Goal: Task Accomplishment & Management: Use online tool/utility

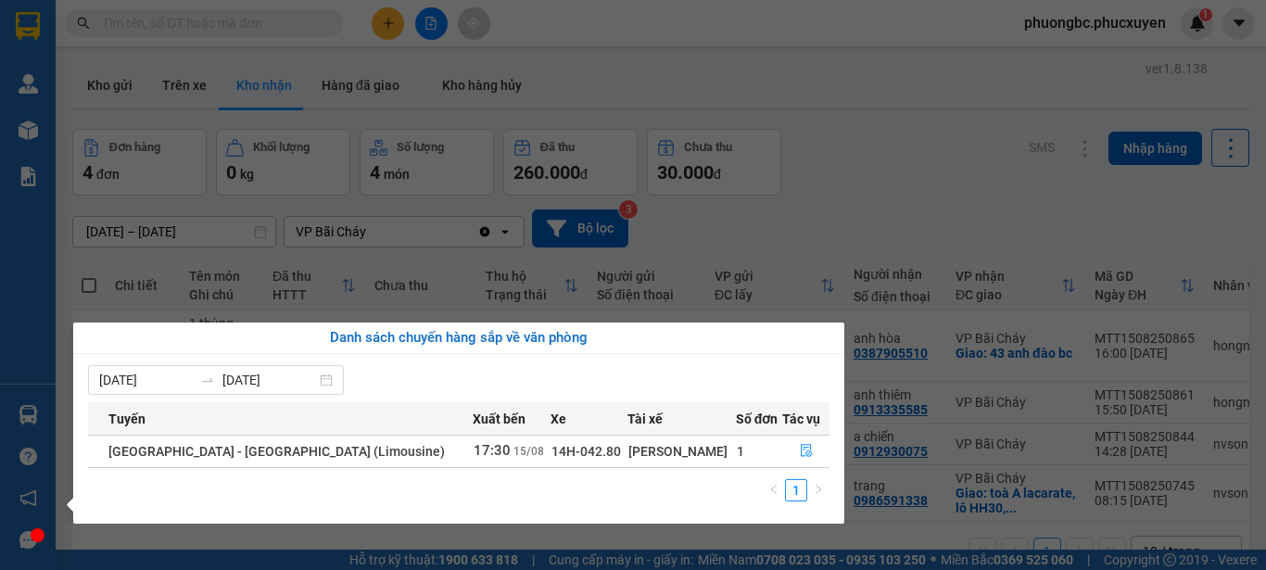
scroll to position [85, 0]
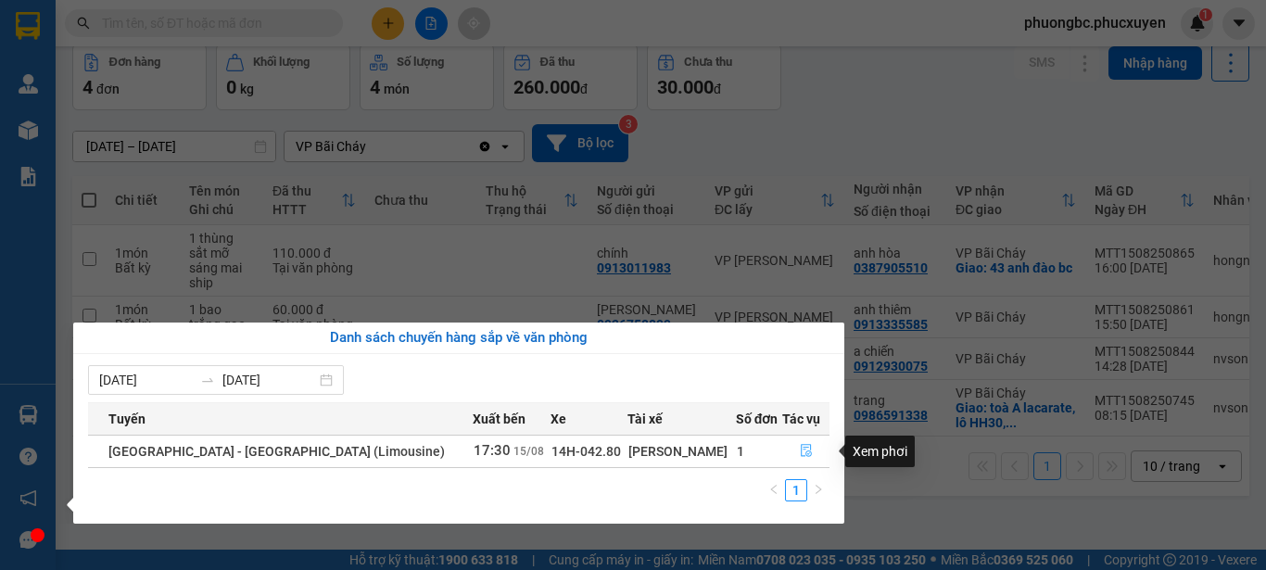
click at [800, 451] on icon "file-done" at bounding box center [806, 450] width 13 height 13
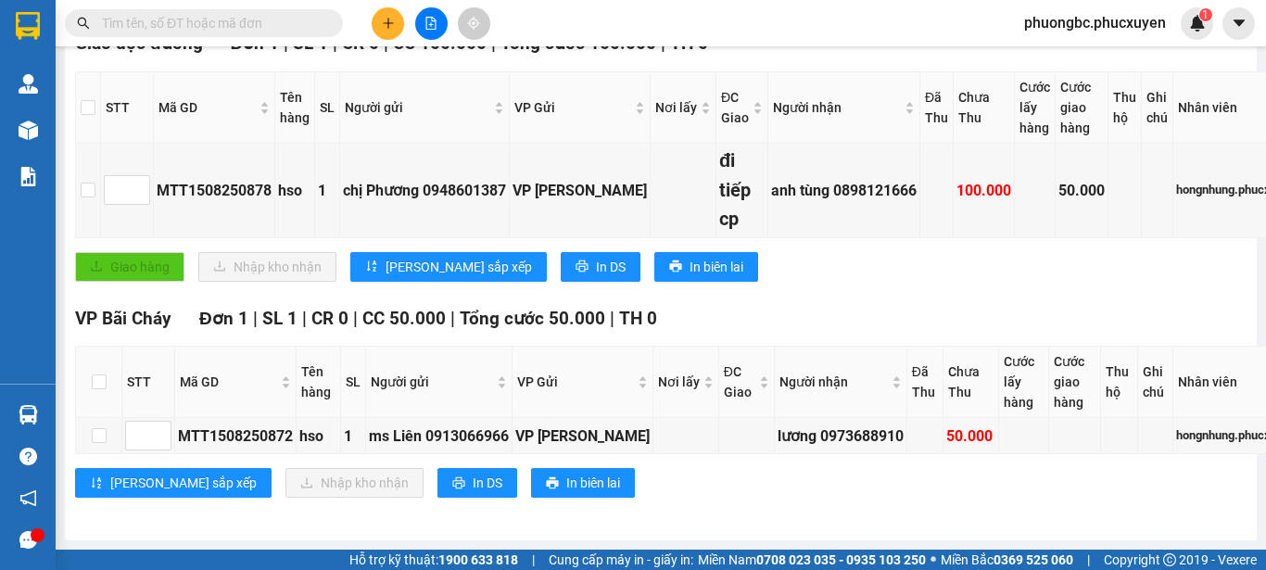
scroll to position [351, 0]
click at [102, 374] on input "checkbox" at bounding box center [99, 381] width 15 height 15
checkbox input "true"
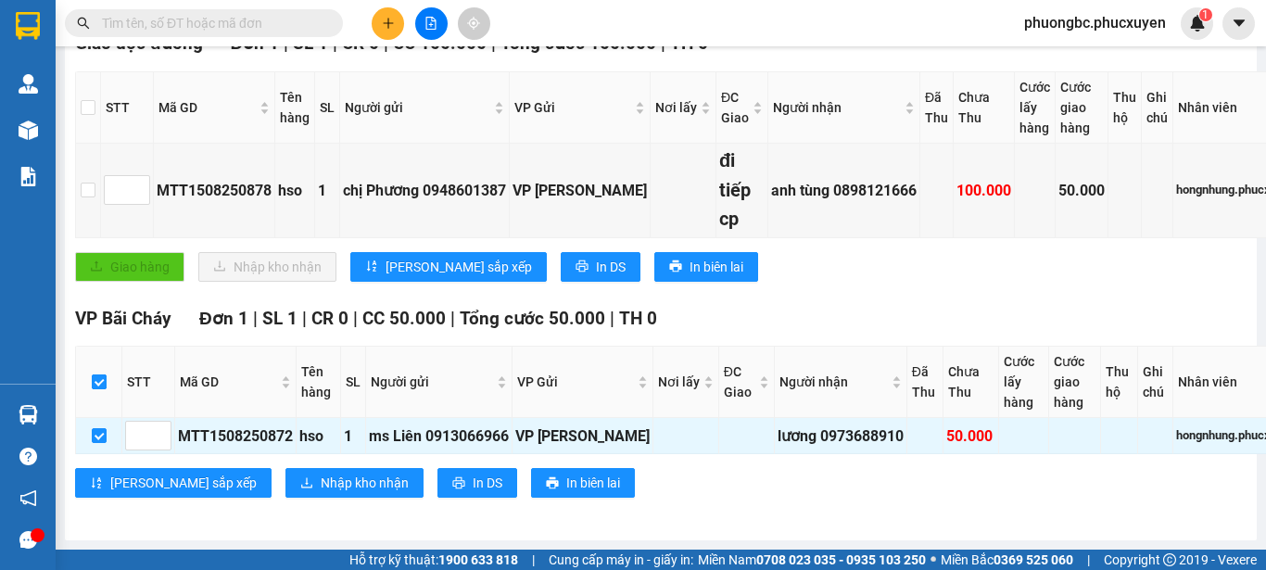
checkbox input "true"
click at [321, 473] on span "Nhập kho nhận" at bounding box center [365, 483] width 88 height 20
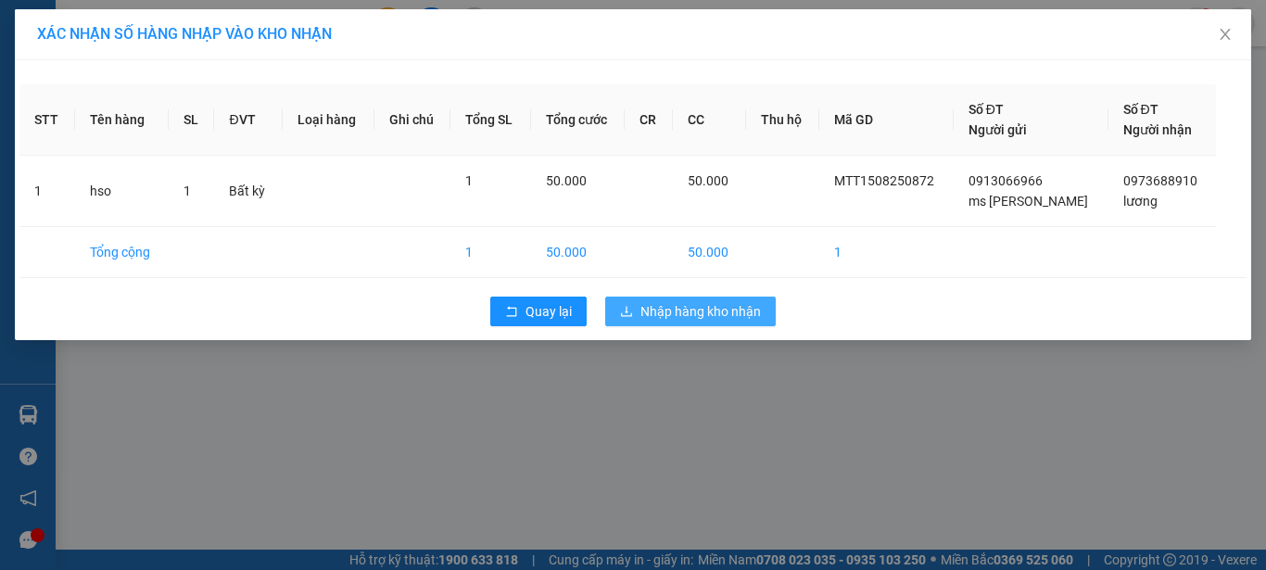
click at [697, 309] on span "Nhập hàng kho nhận" at bounding box center [700, 311] width 120 height 20
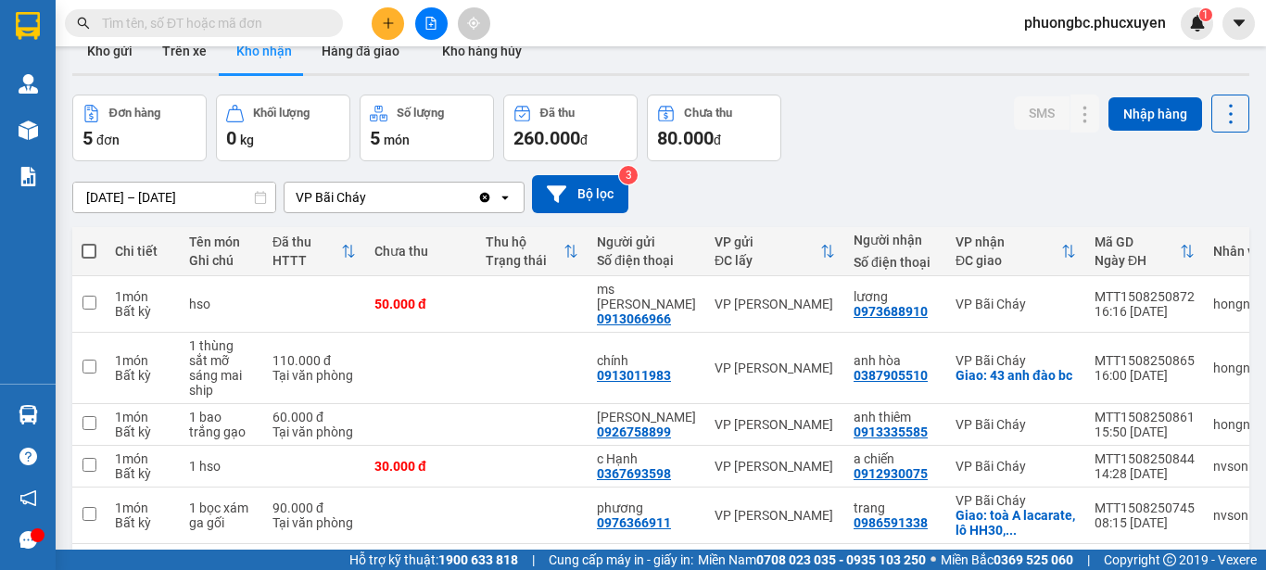
scroll to position [93, 0]
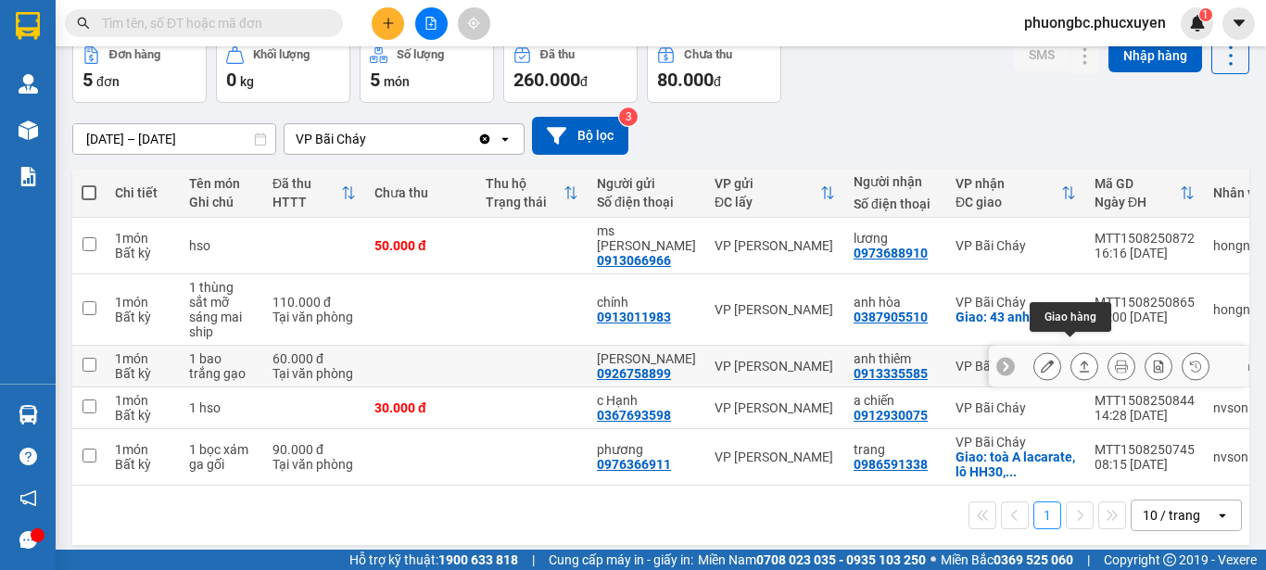
click at [1078, 360] on icon at bounding box center [1084, 366] width 13 height 13
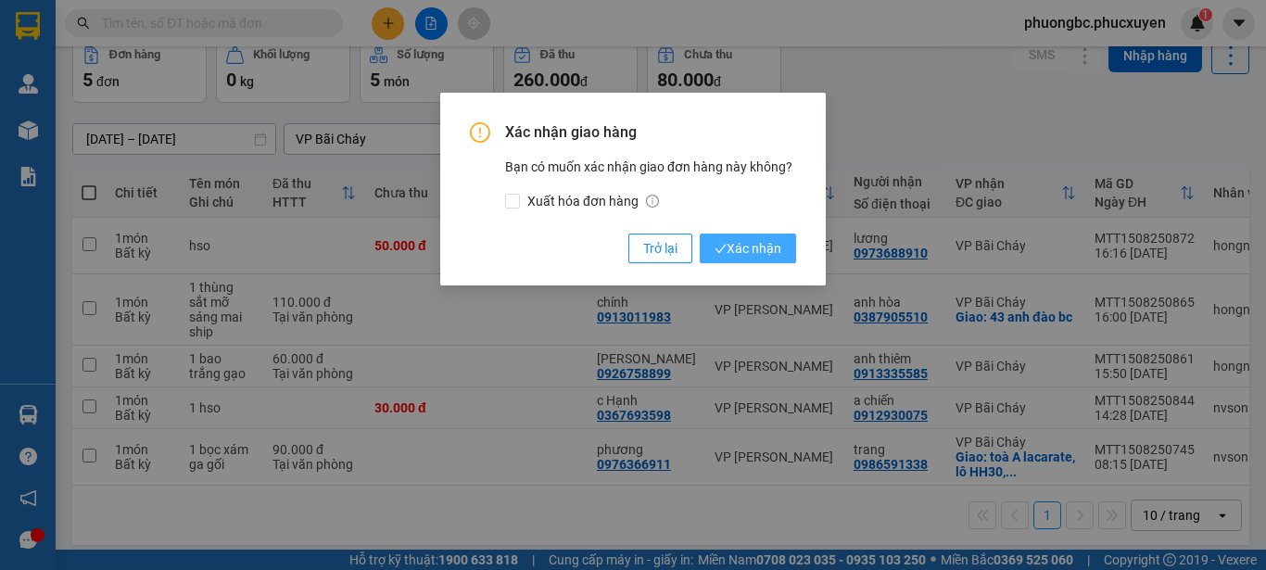
click at [756, 246] on span "Xác nhận" at bounding box center [748, 248] width 67 height 20
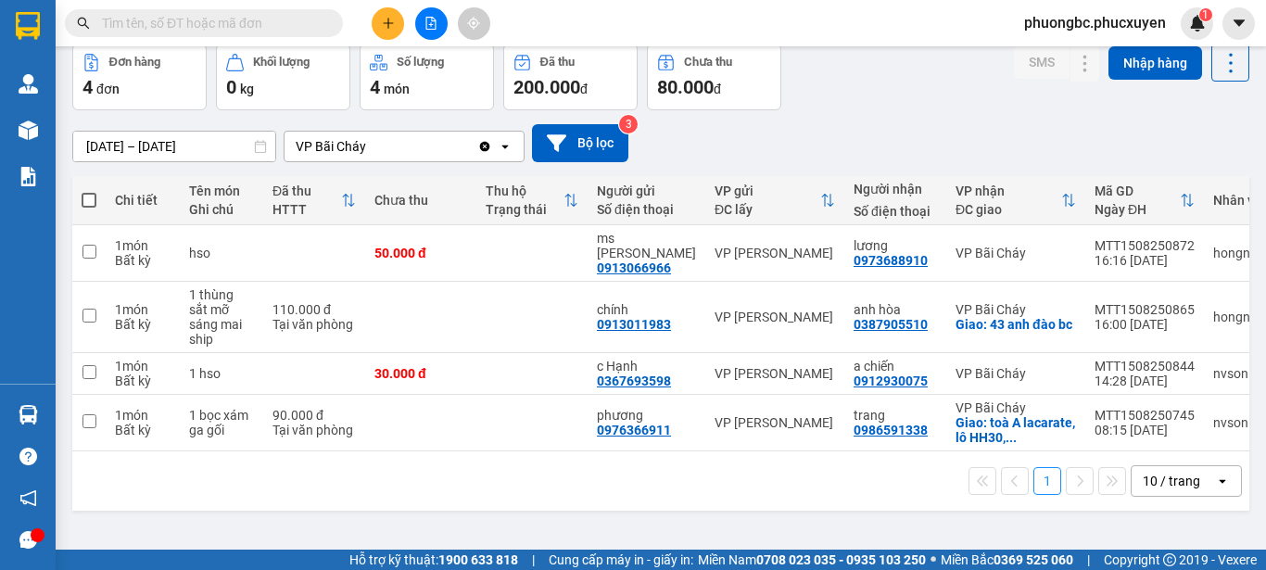
scroll to position [0, 0]
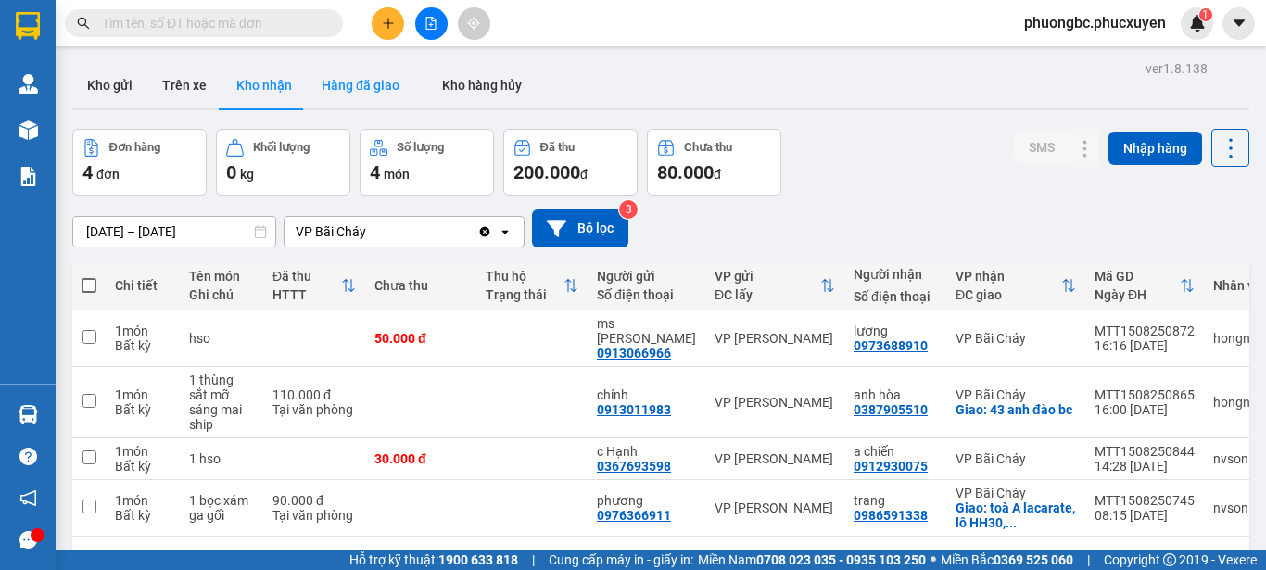
click at [358, 85] on button "Hàng đã giao" at bounding box center [361, 85] width 108 height 44
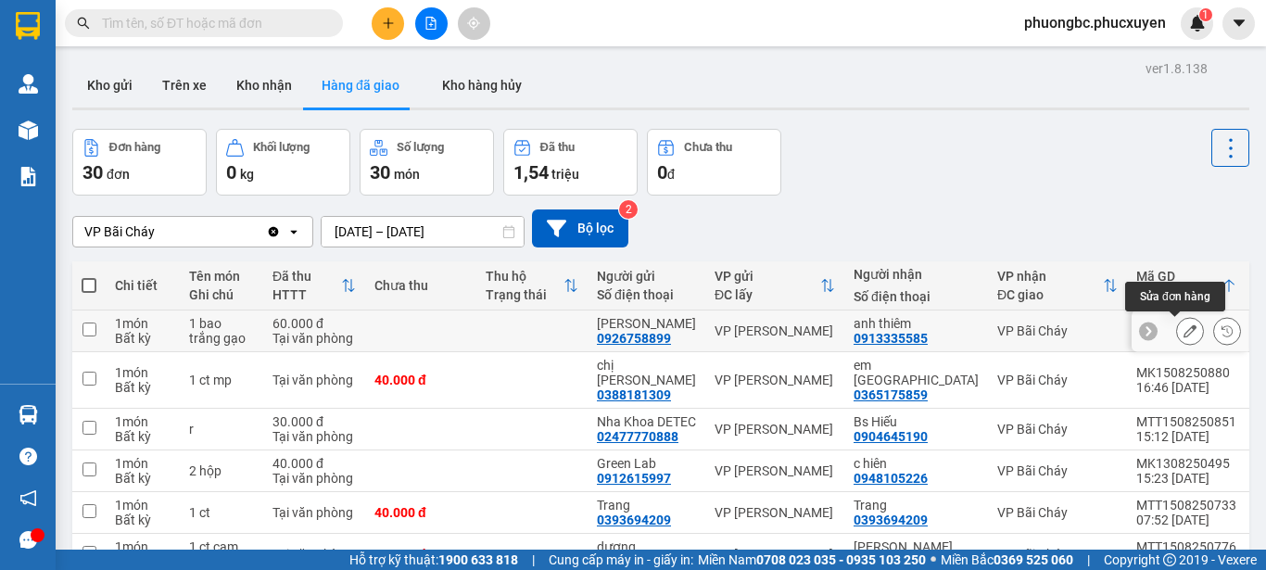
click at [1183, 330] on icon at bounding box center [1189, 330] width 13 height 13
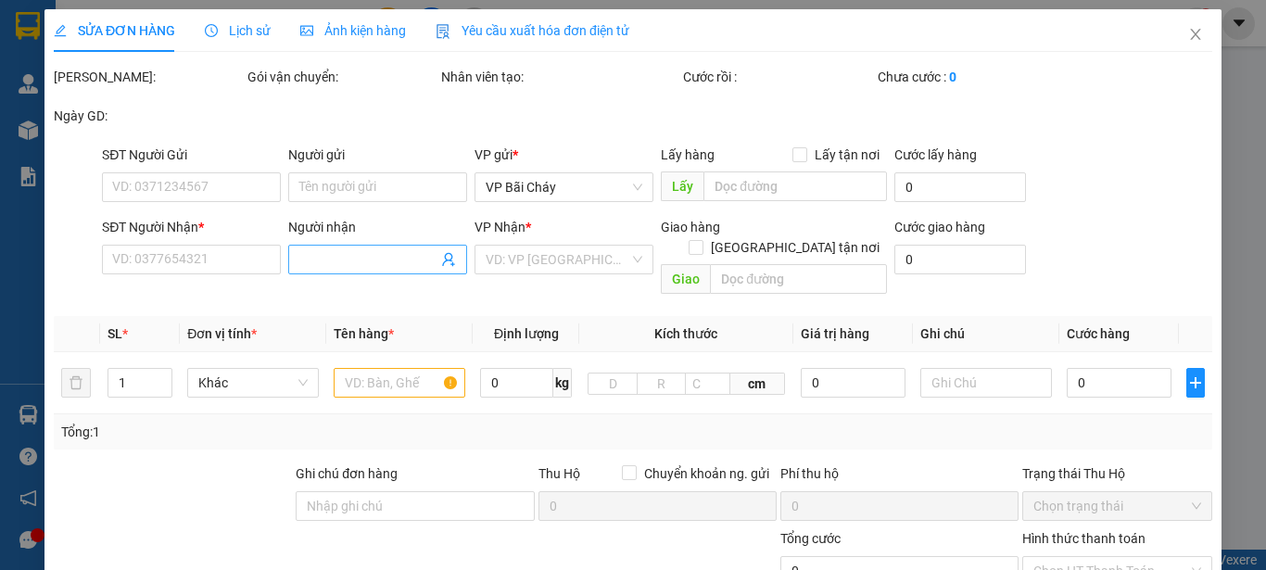
type input "0926758899"
type input "[PERSON_NAME]"
type input "0913335585"
type input "anh thiêm"
type input "60.000"
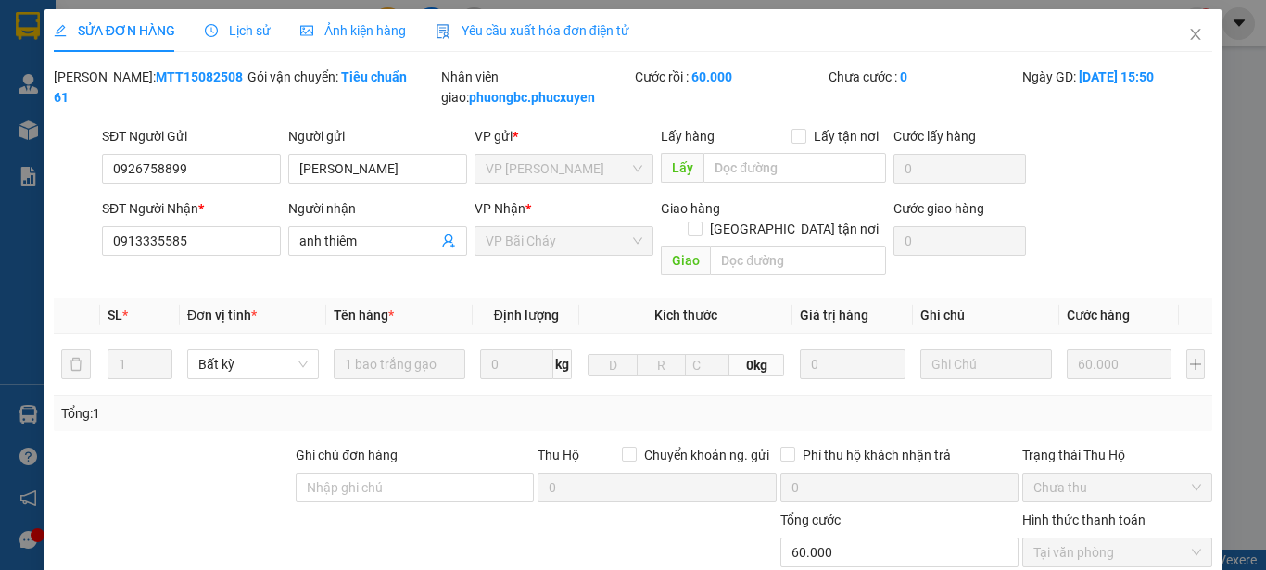
drag, startPoint x: 217, startPoint y: 71, endPoint x: 95, endPoint y: 71, distance: 122.3
click at [95, 71] on div "[PERSON_NAME]: MTT1508250861" at bounding box center [149, 87] width 190 height 41
click at [1188, 35] on icon "close" at bounding box center [1195, 34] width 15 height 15
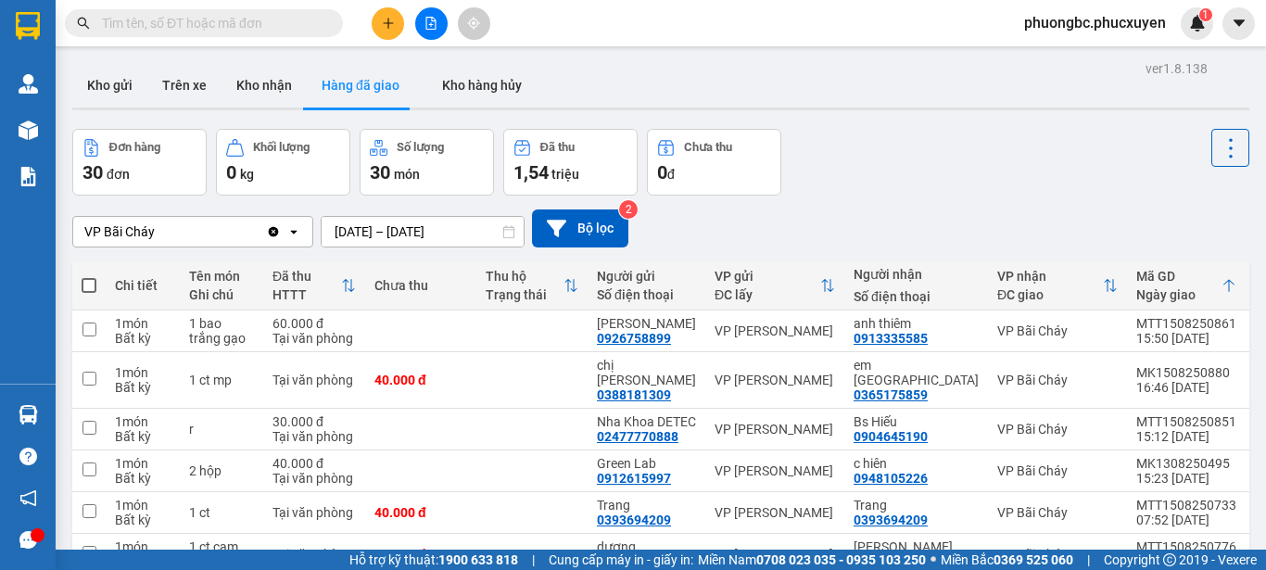
click at [1049, 164] on div "Đơn hàng 30 đơn Khối lượng 0 kg Số lượng 30 món Đã thu 1,54 triệu Chưa thu 0 đ" at bounding box center [660, 162] width 1177 height 67
